Goal: Task Accomplishment & Management: Manage account settings

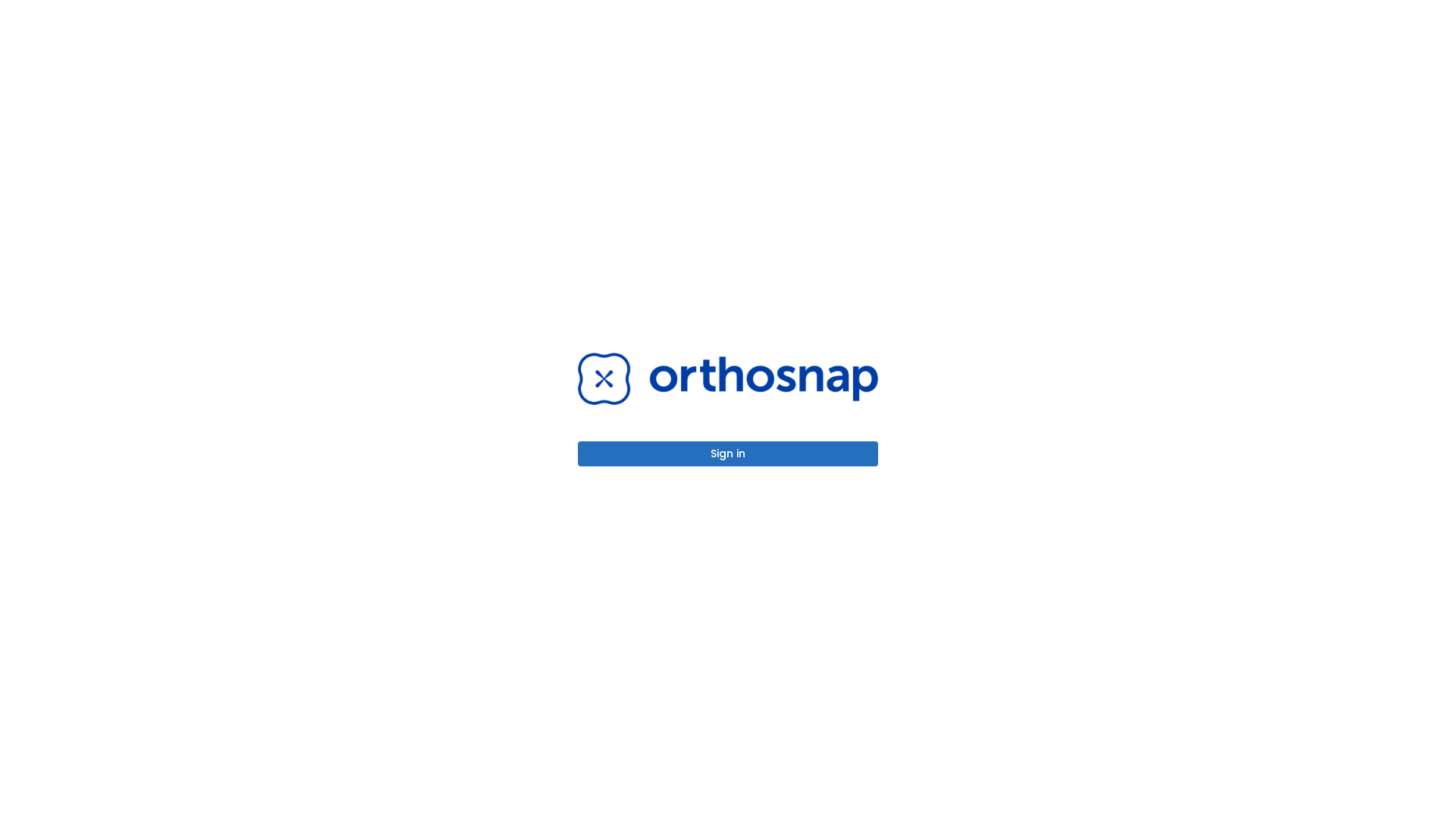
click at [728, 454] on button "Sign in" at bounding box center [727, 453] width 300 height 25
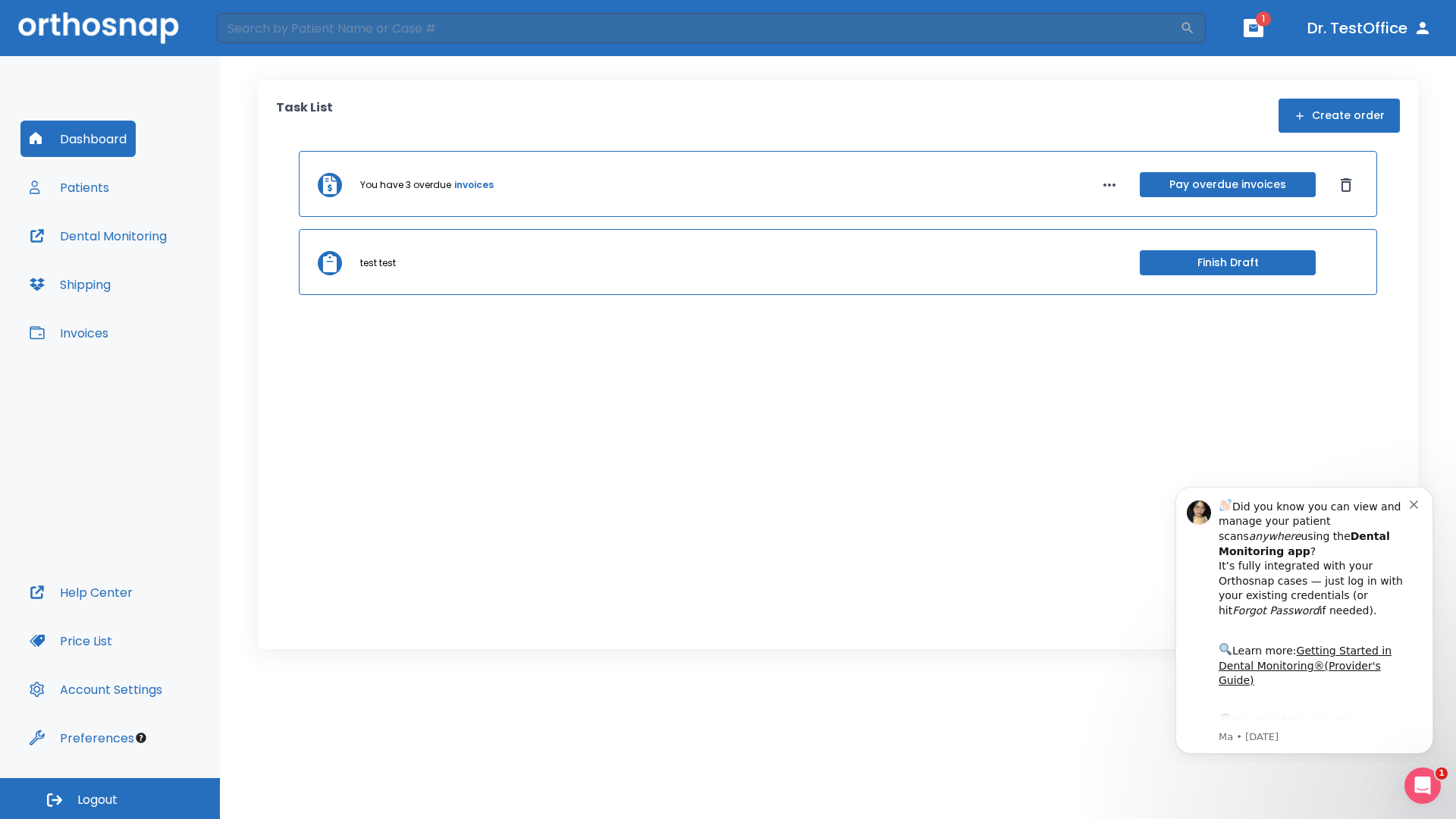
click at [110, 798] on span "Logout" at bounding box center [98, 800] width 40 height 17
